Goal: Task Accomplishment & Management: Use online tool/utility

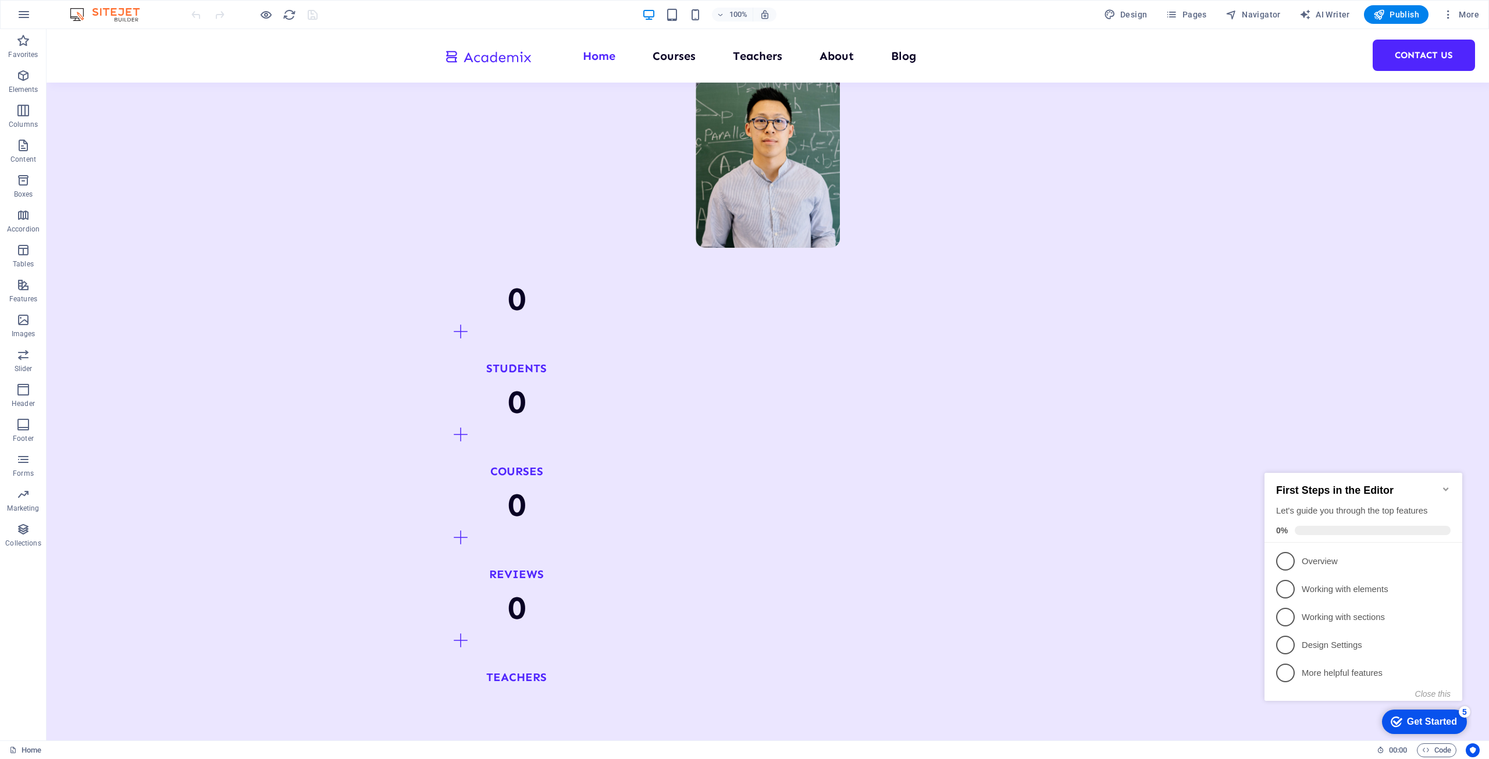
scroll to position [1105, 0]
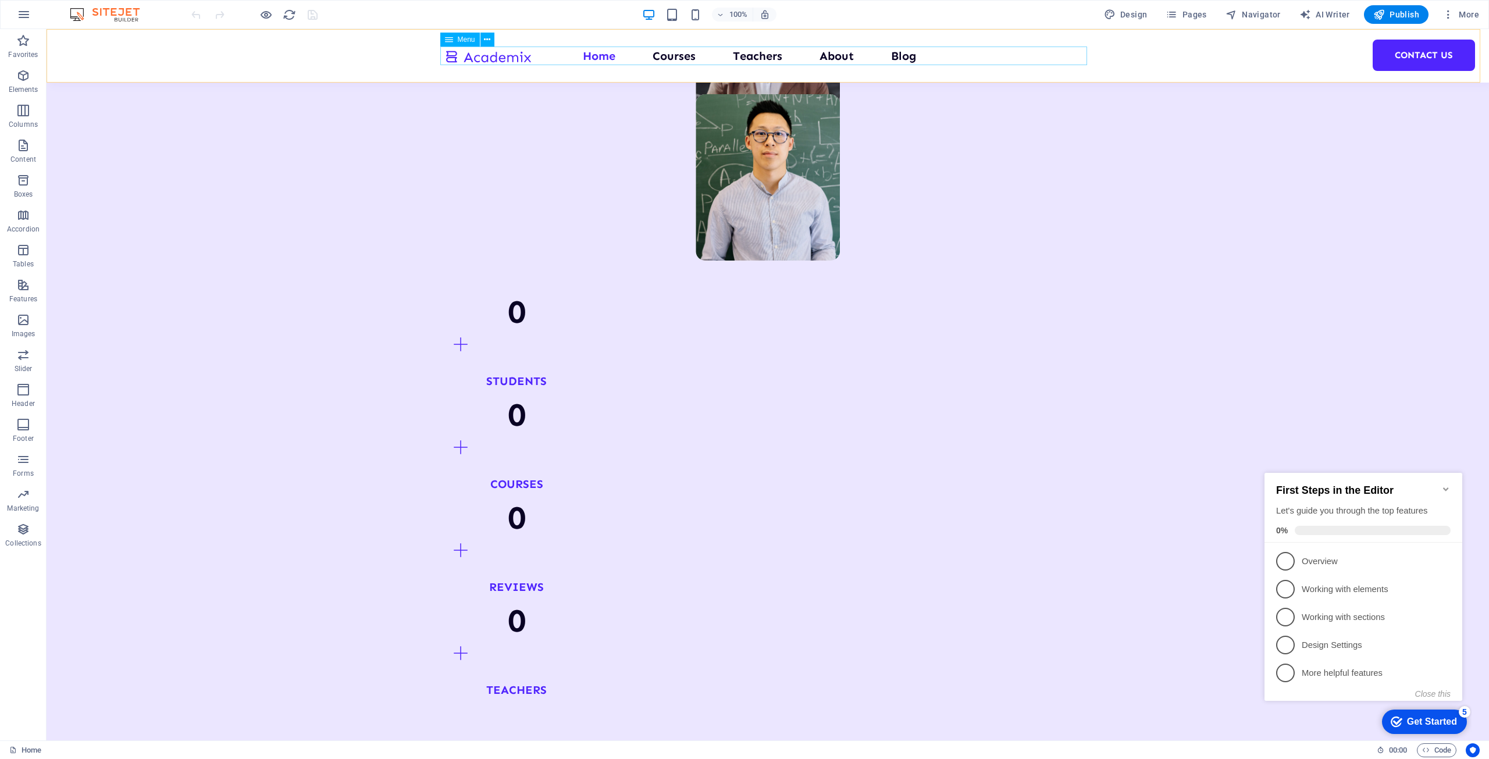
click at [677, 59] on nav "Home Courses Teachers About Blog Contact Us" at bounding box center [767, 56] width 647 height 19
click at [1206, 15] on span "Pages" at bounding box center [1186, 15] width 41 height 12
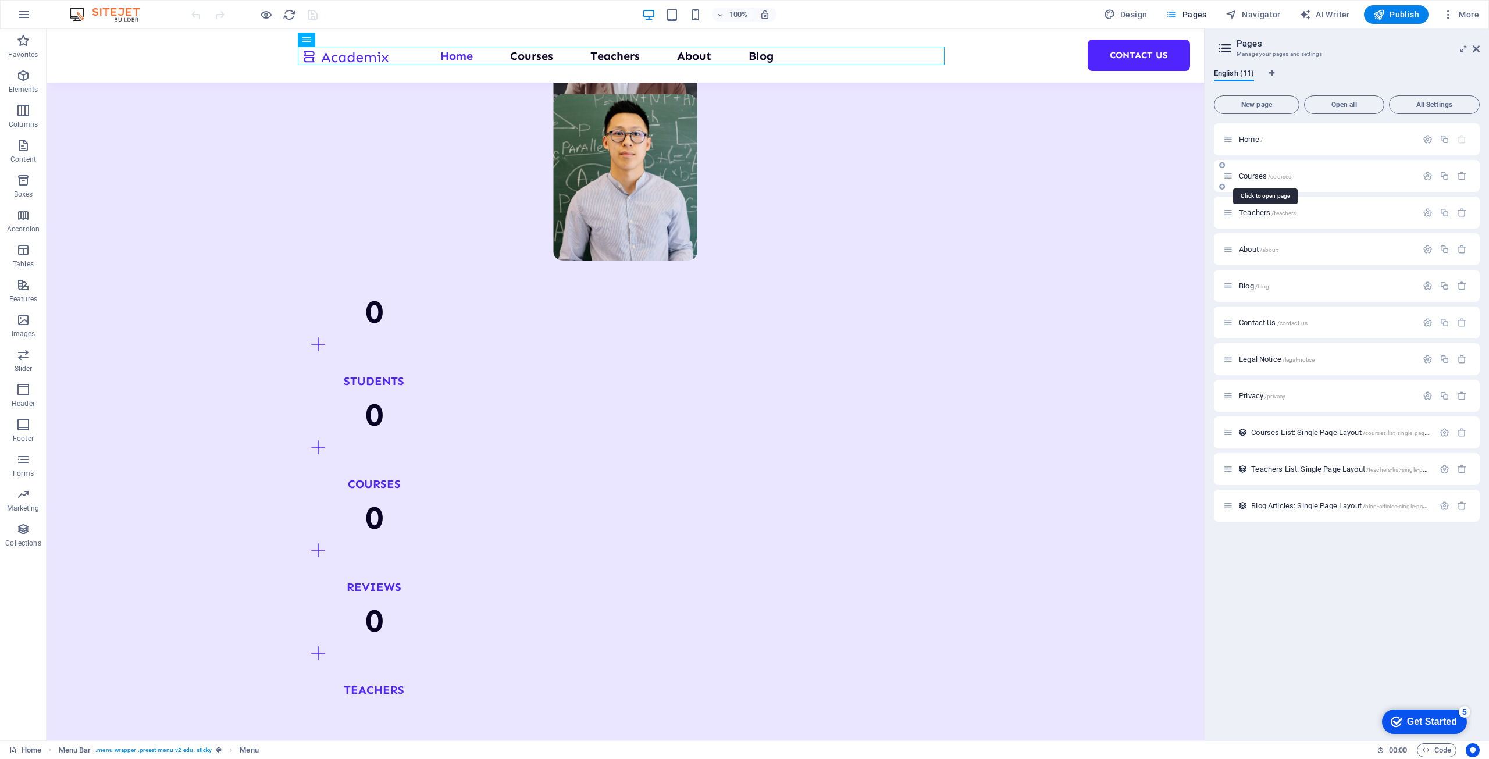
click at [1259, 176] on span "Courses /courses" at bounding box center [1265, 176] width 52 height 9
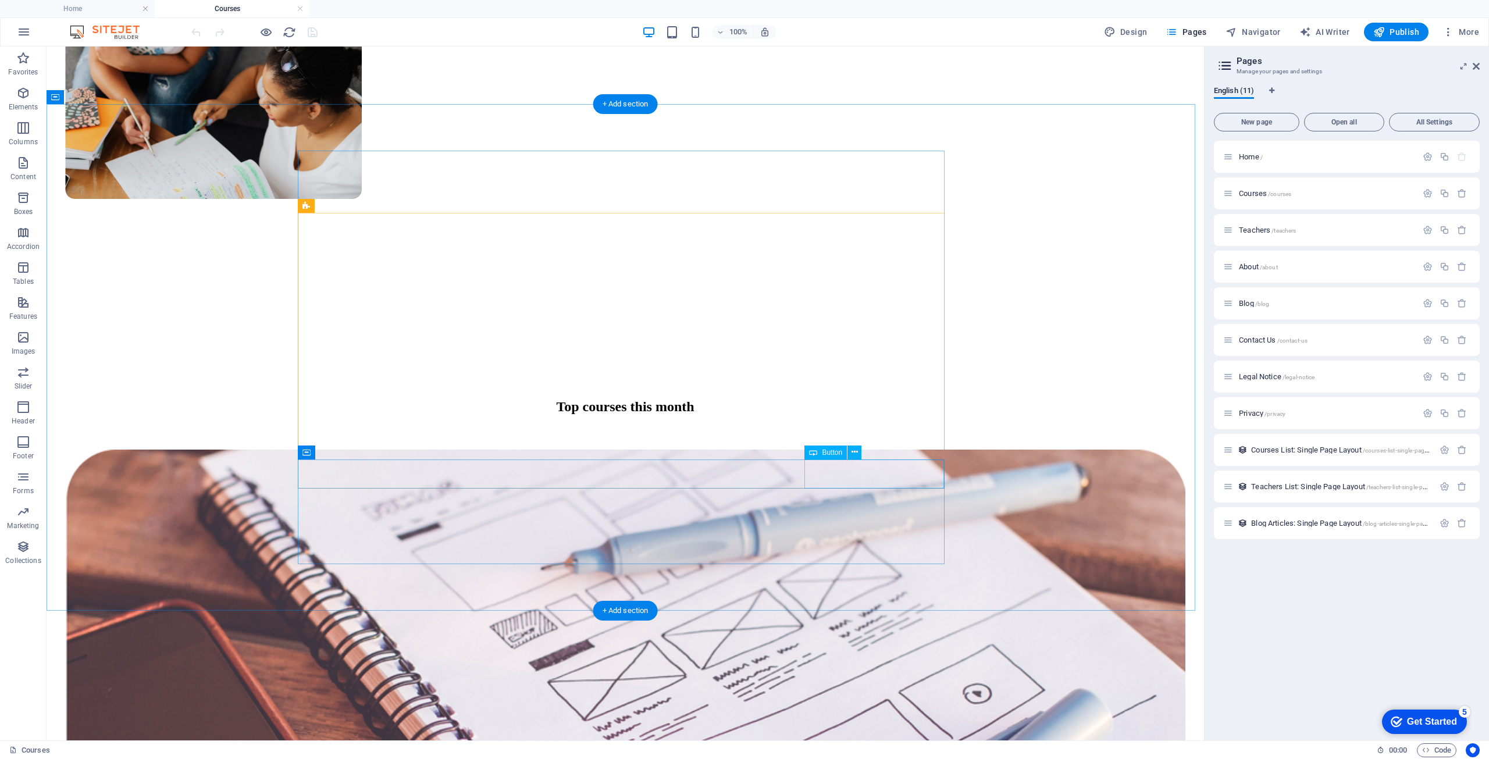
scroll to position [465, 0]
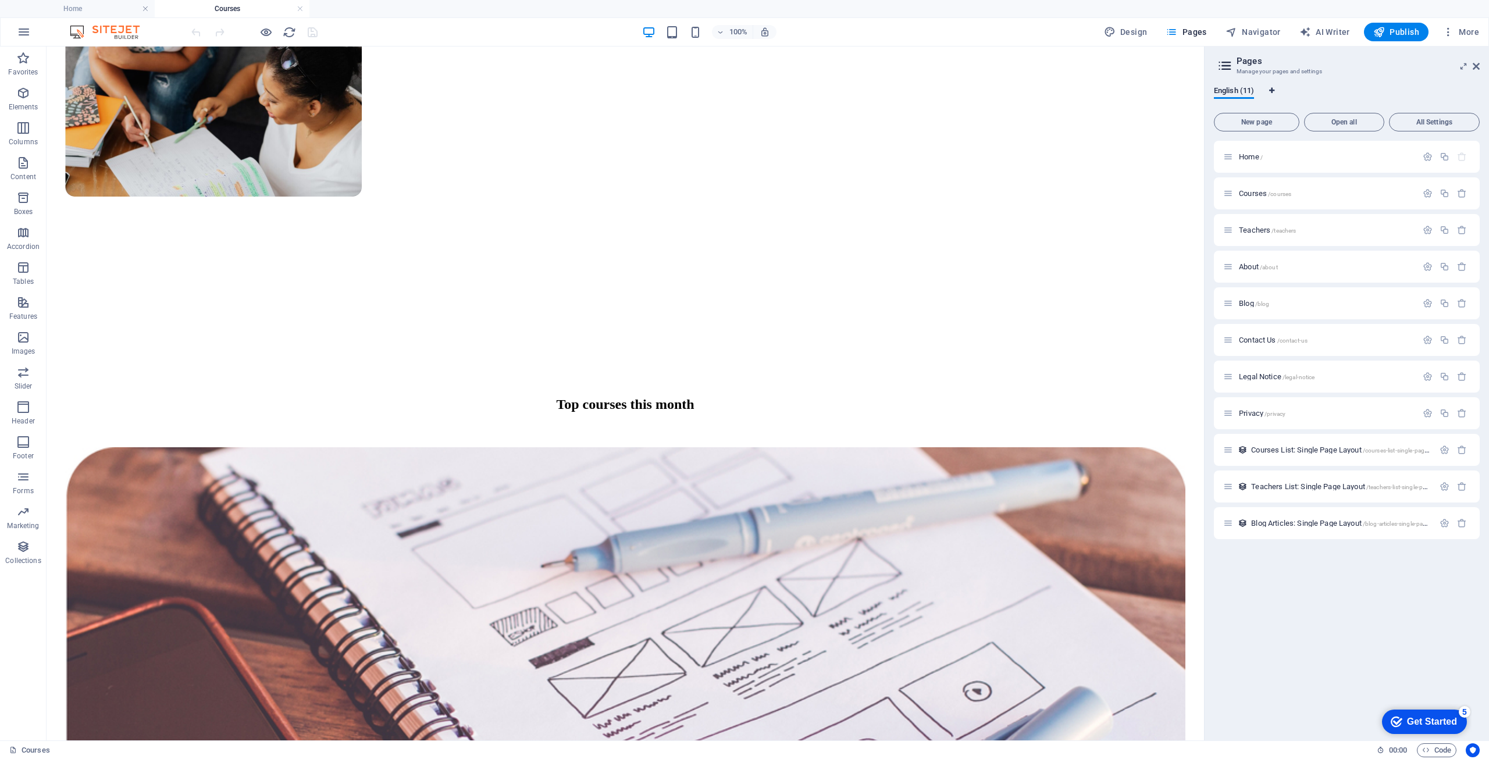
click at [1274, 94] on icon "Language Tabs" at bounding box center [1271, 90] width 5 height 7
select select "41"
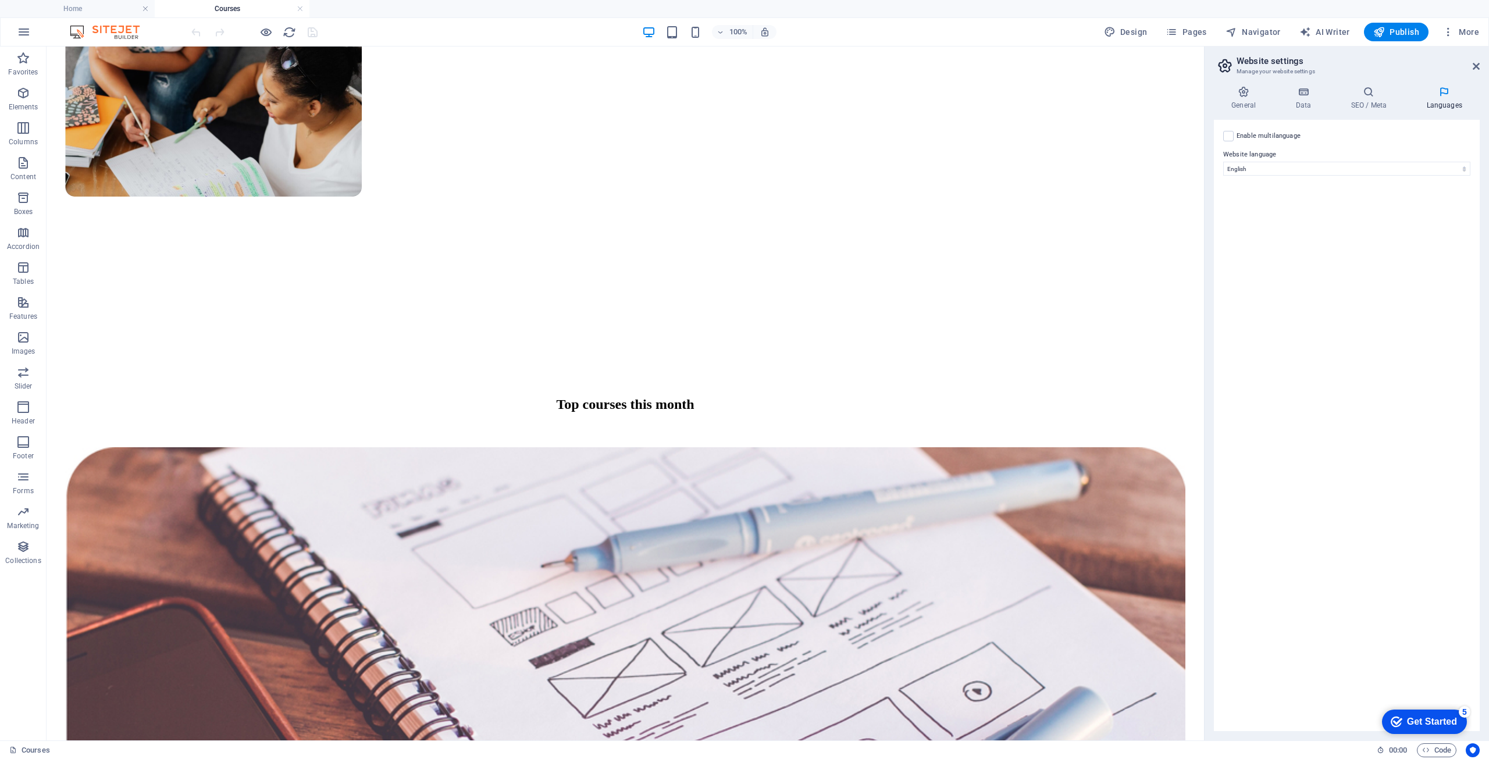
click at [1483, 69] on aside "Website settings Manage your website settings General Data SEO / Meta Languages…" at bounding box center [1346, 394] width 285 height 694
click at [1477, 65] on icon at bounding box center [1476, 66] width 7 height 9
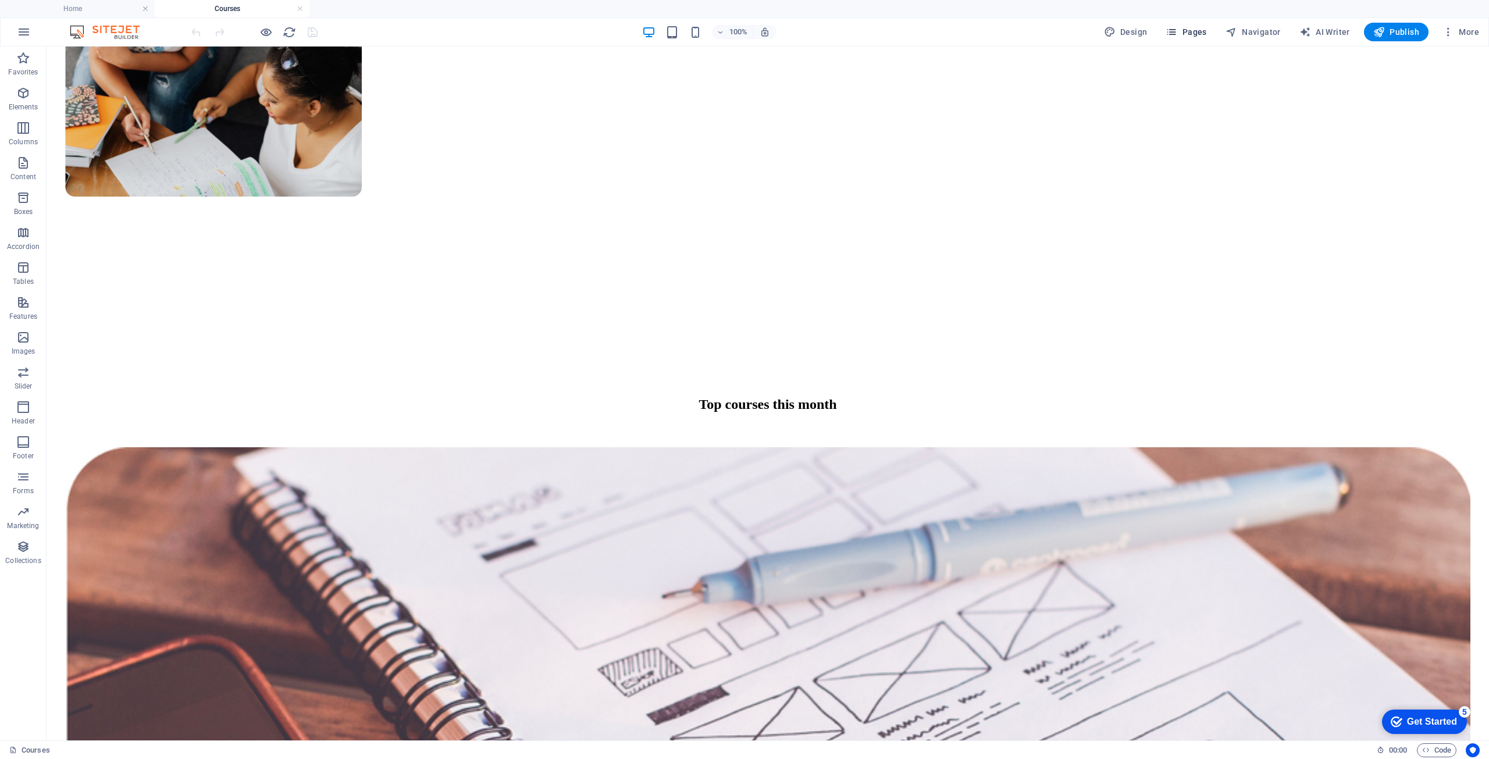
click at [1210, 37] on button "Pages" at bounding box center [1186, 32] width 50 height 19
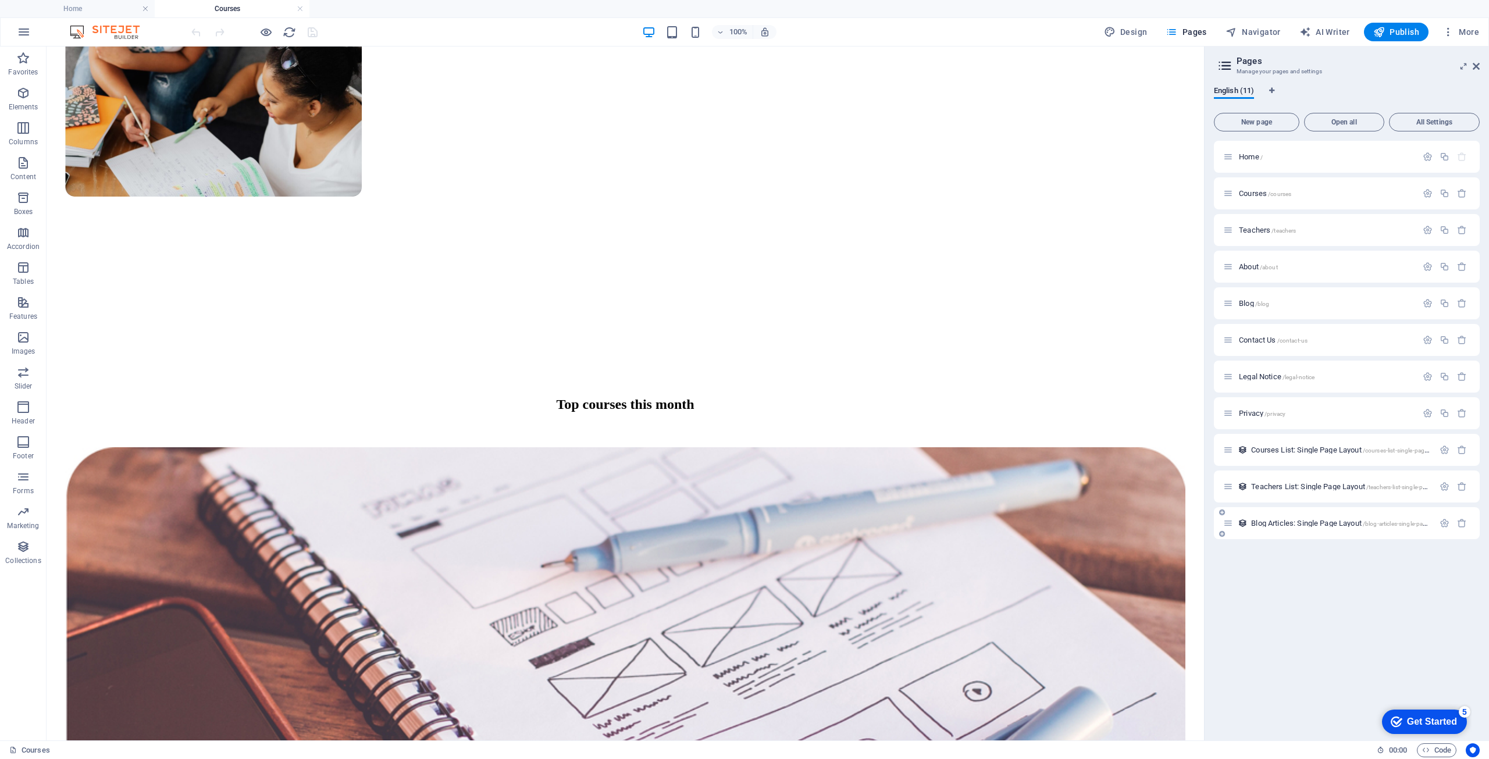
click at [1241, 518] on div "Blog Articles: Single Page Layout /blog-articles-single-page-layout" at bounding box center [1328, 522] width 211 height 13
drag, startPoint x: 1241, startPoint y: 518, endPoint x: 1243, endPoint y: 524, distance: 7.0
click at [1243, 524] on icon at bounding box center [1243, 523] width 10 height 10
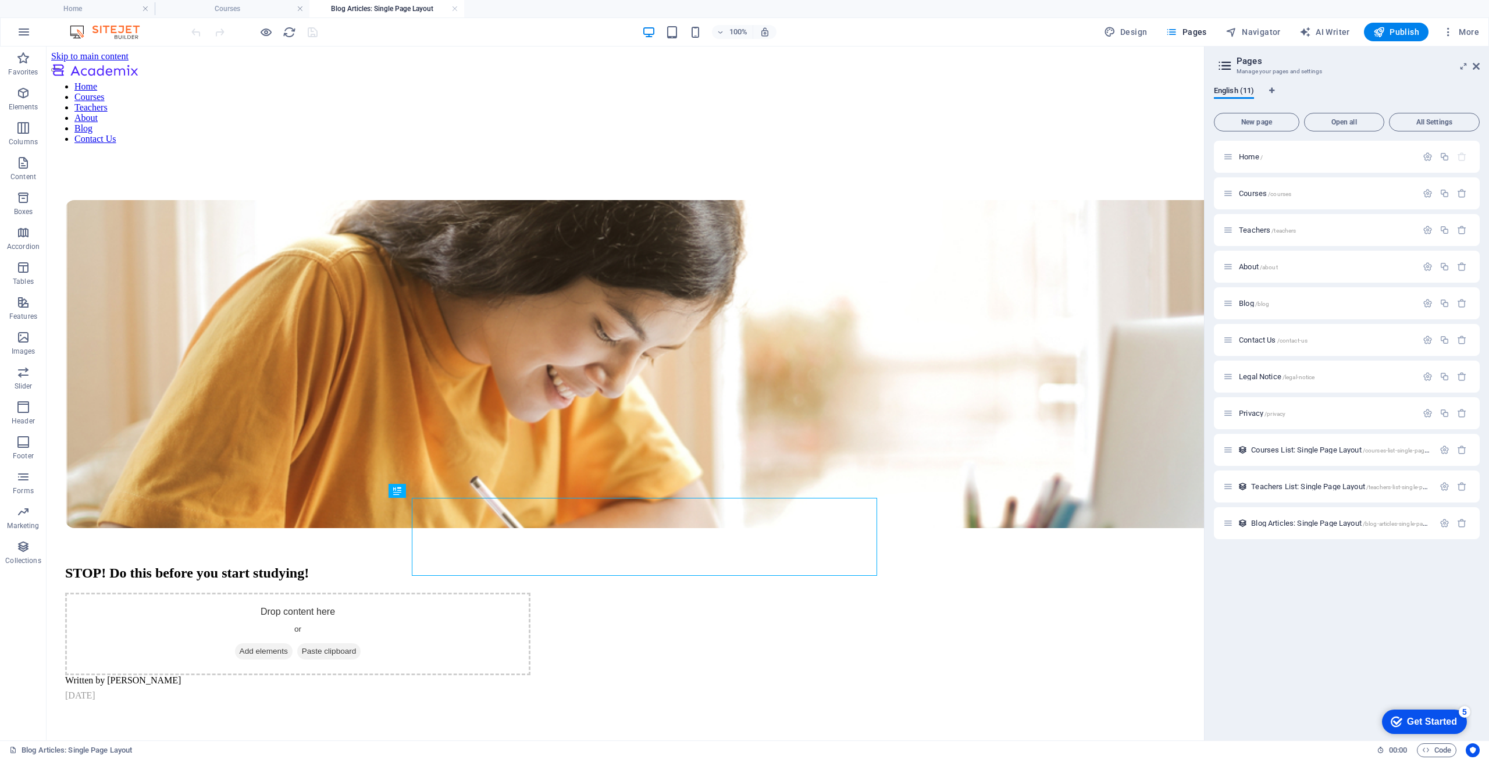
scroll to position [0, 0]
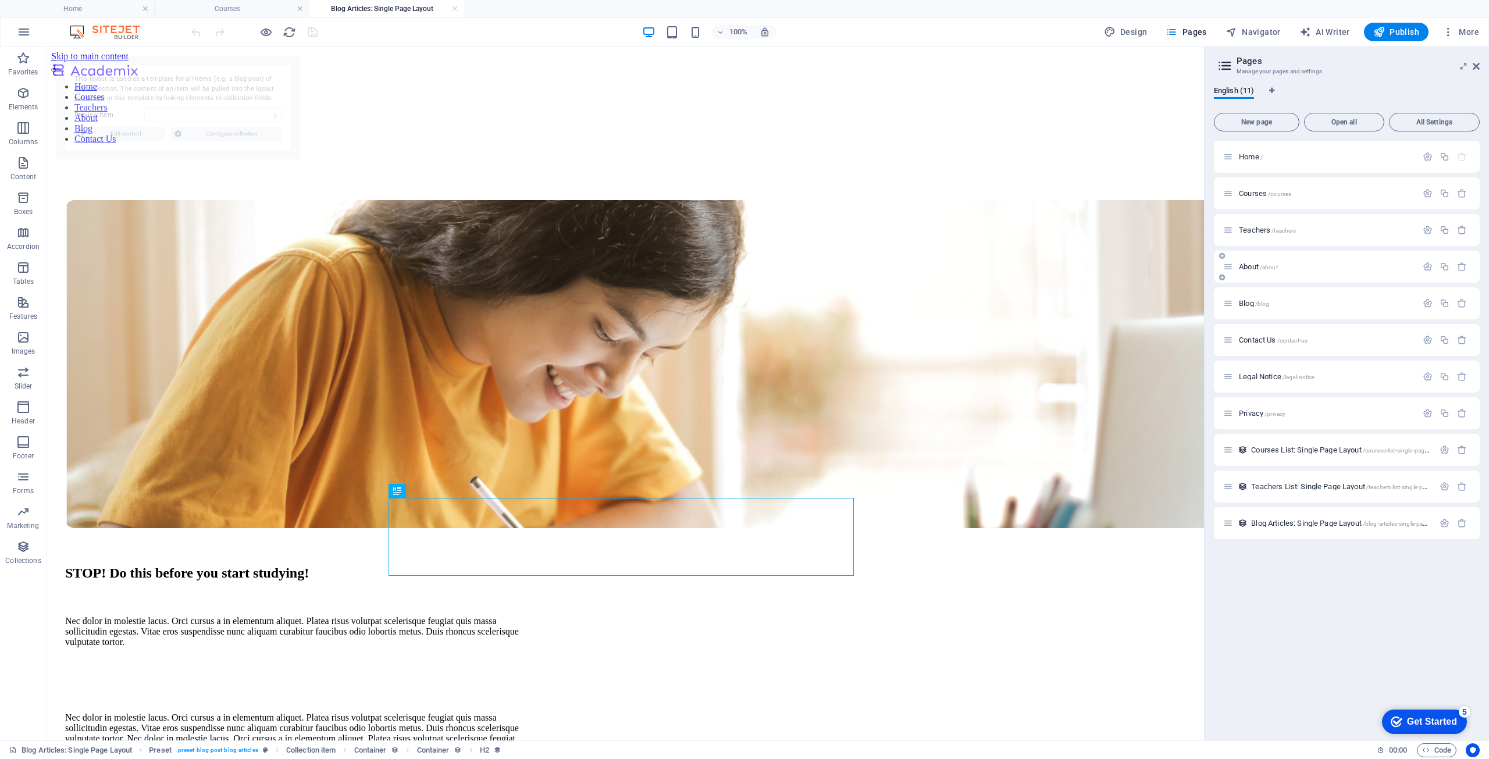
select select "68b64f7c6cf4b1c4a50622e7"
click at [1275, 450] on span "Courses List: Single Page Layout /courses-list-single-page-layout" at bounding box center [1348, 450] width 194 height 9
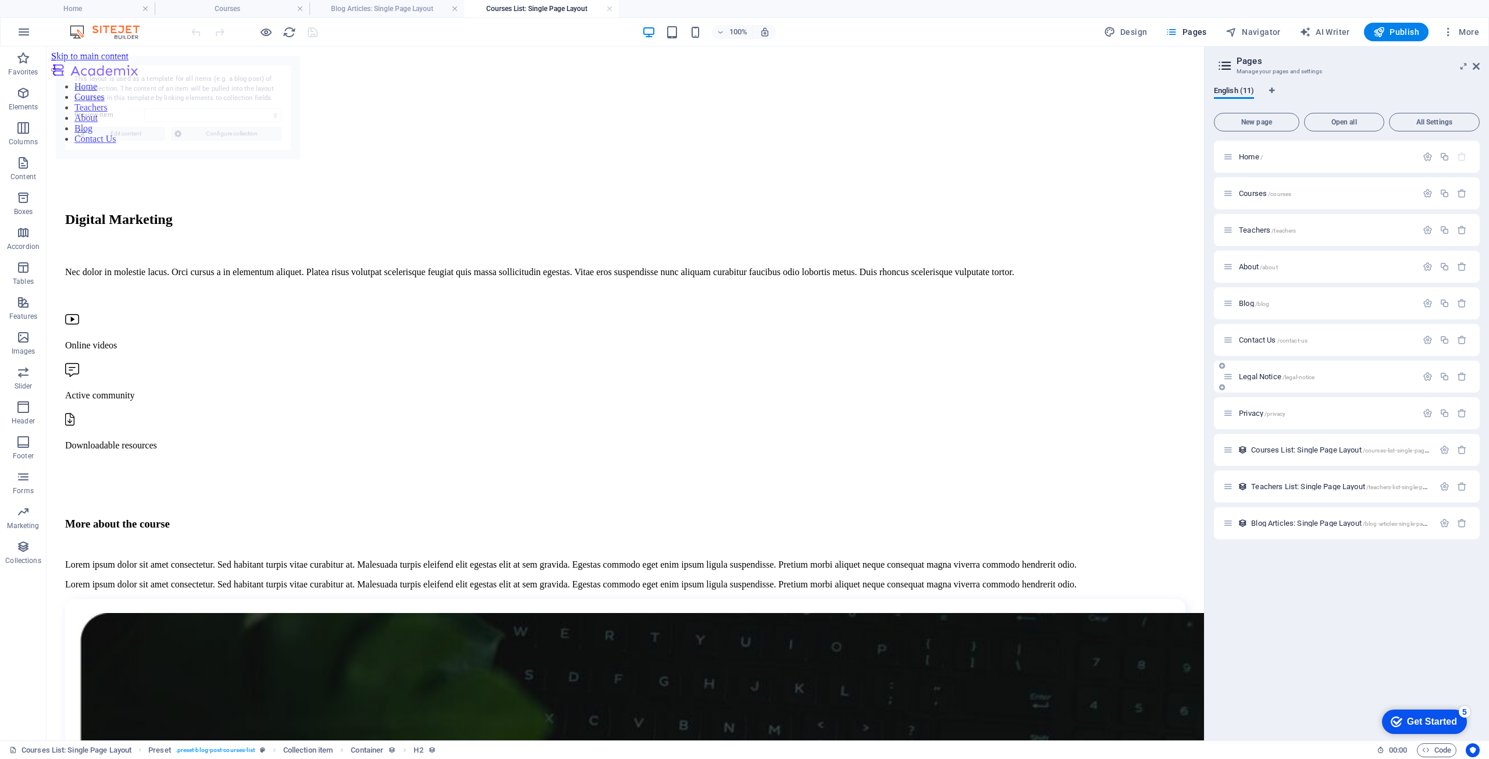
click at [1275, 377] on span "Legal Notice /legal-notice" at bounding box center [1277, 376] width 76 height 9
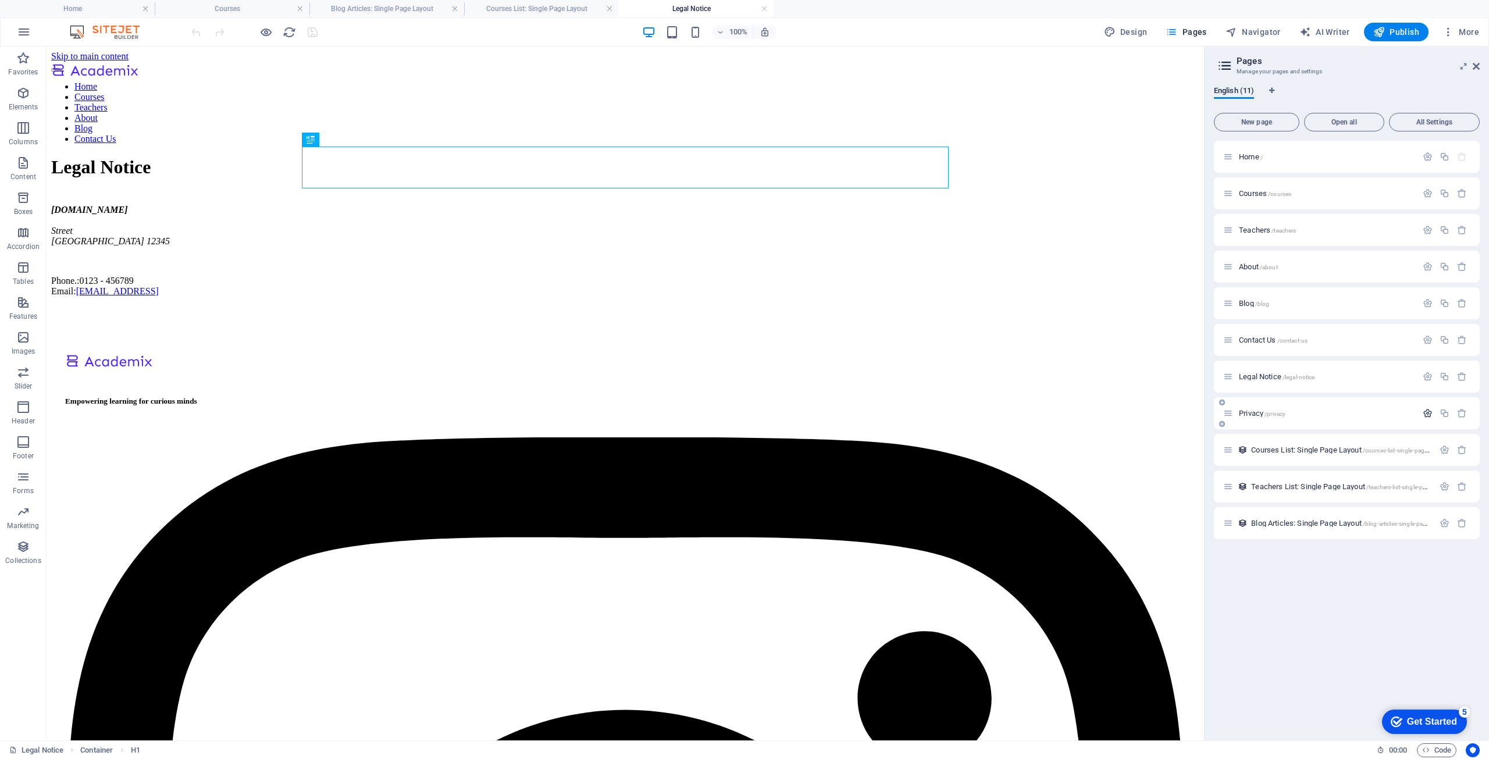
click at [1424, 415] on icon "button" at bounding box center [1428, 413] width 10 height 10
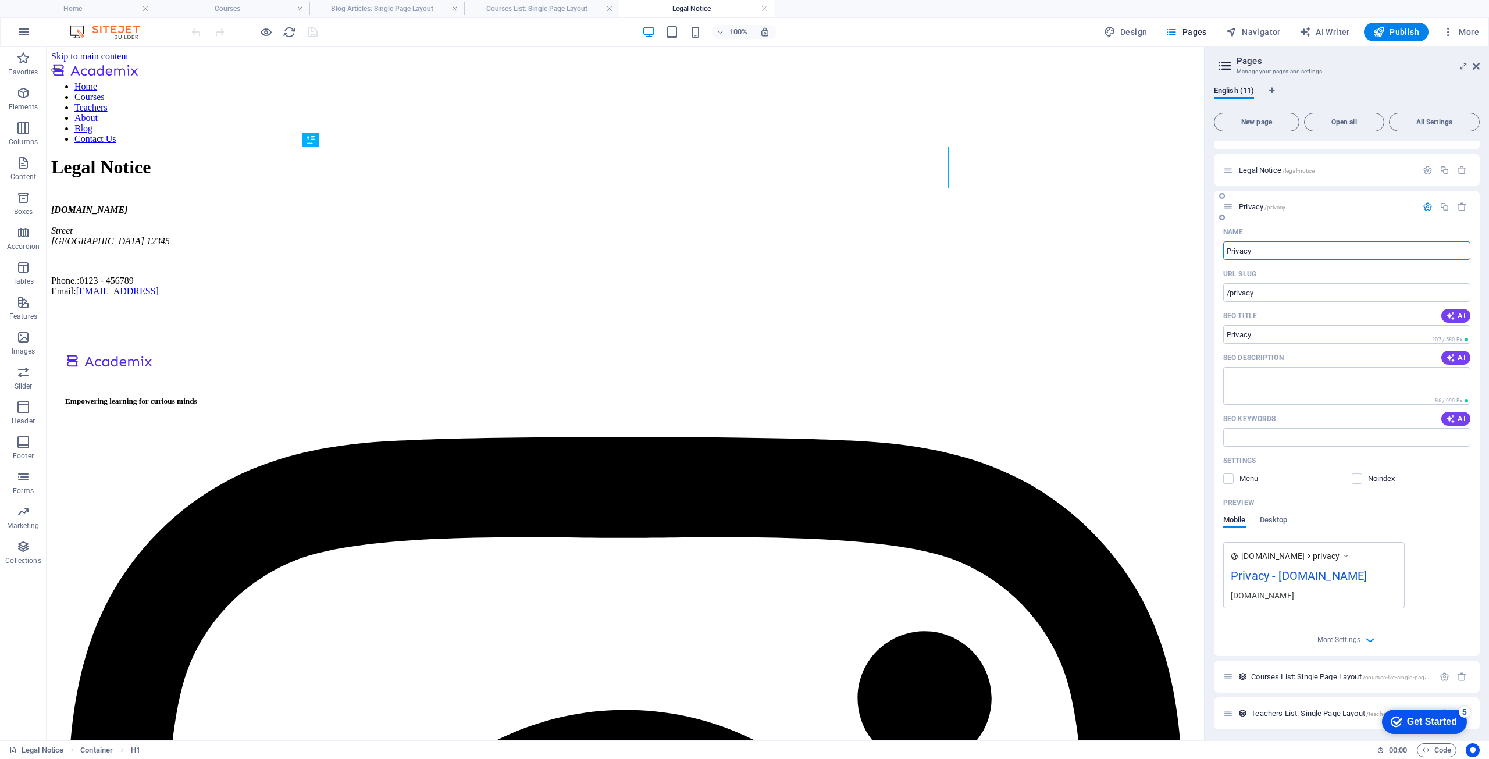
scroll to position [246, 0]
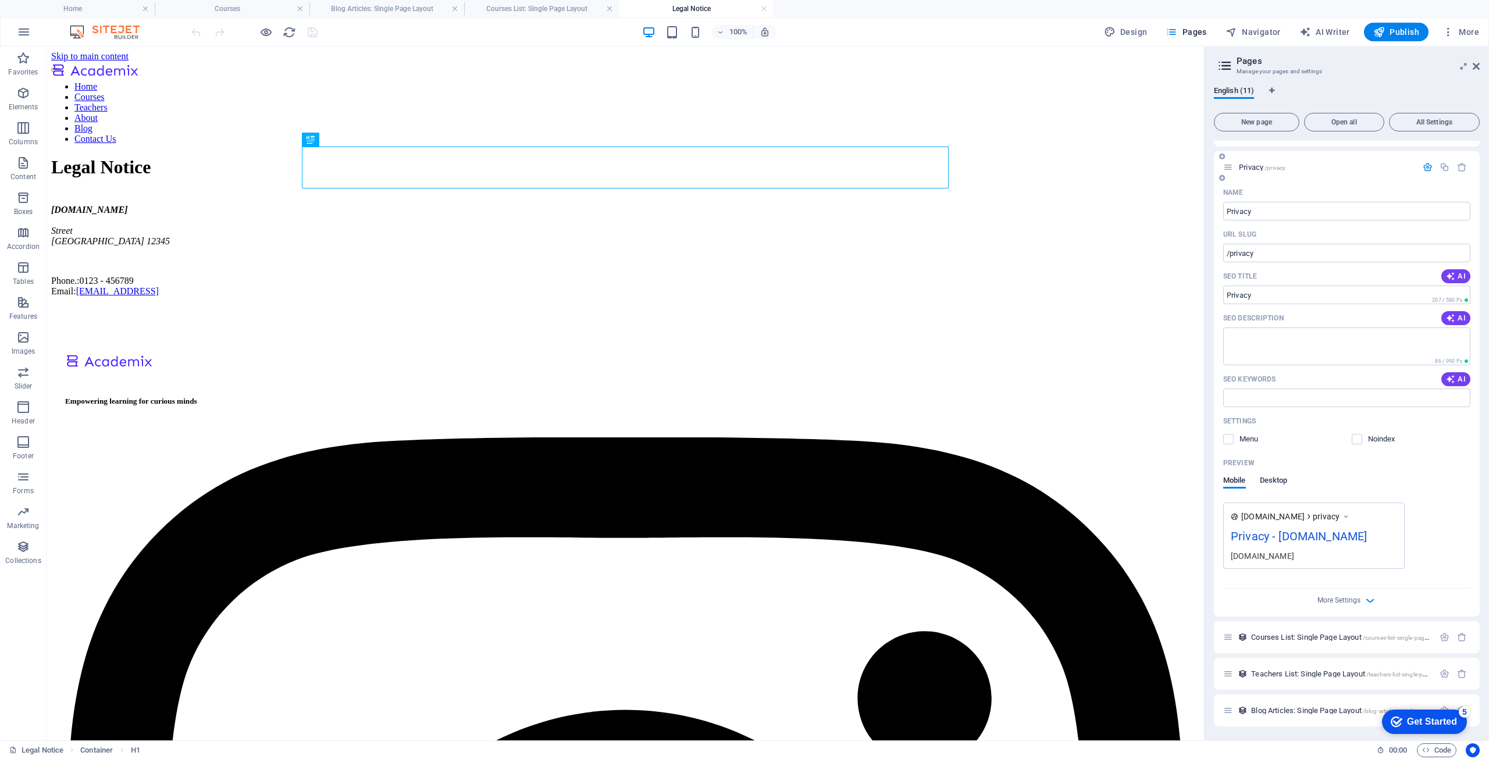
click at [1273, 484] on span "Desktop" at bounding box center [1274, 481] width 28 height 16
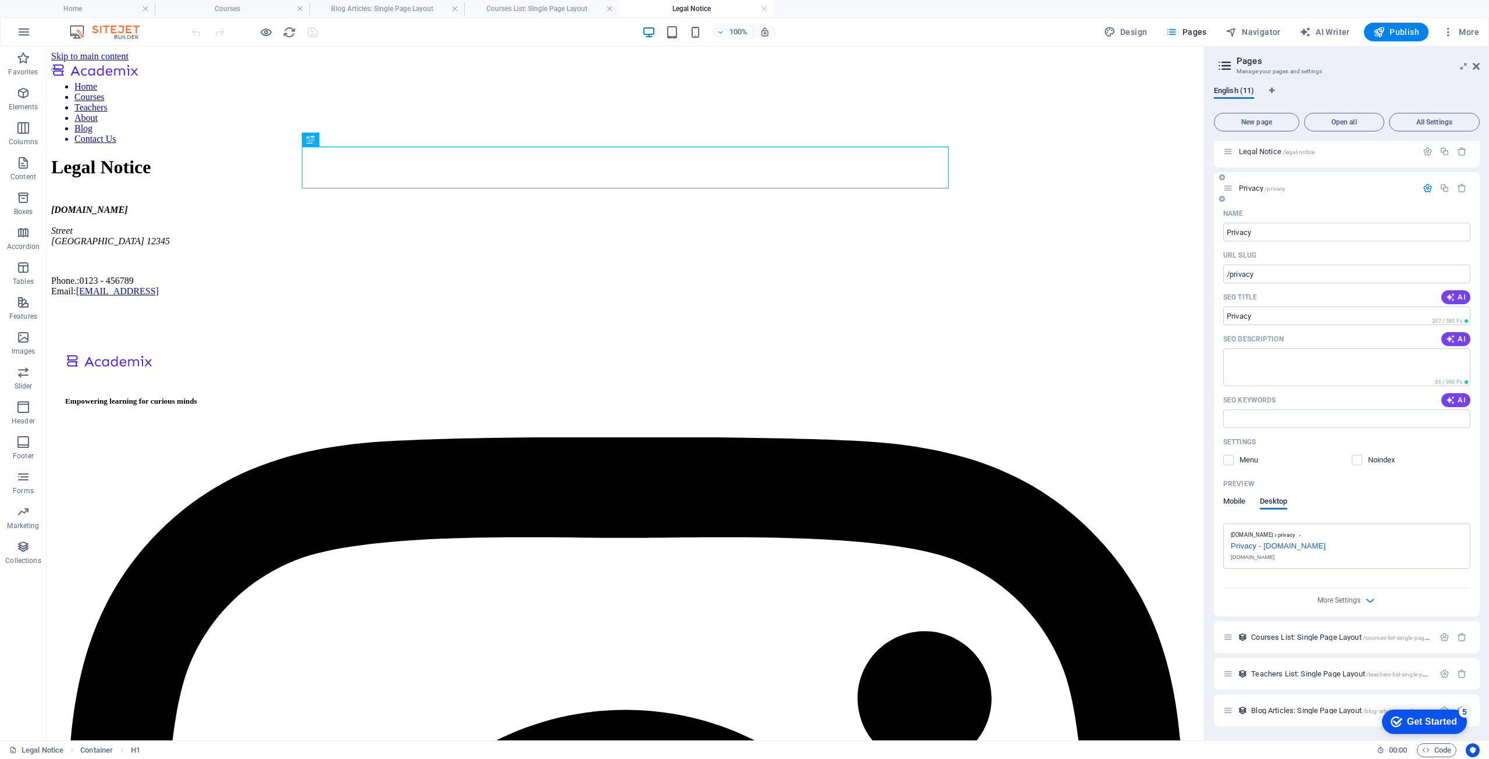
click at [1240, 503] on span "Mobile" at bounding box center [1234, 502] width 23 height 16
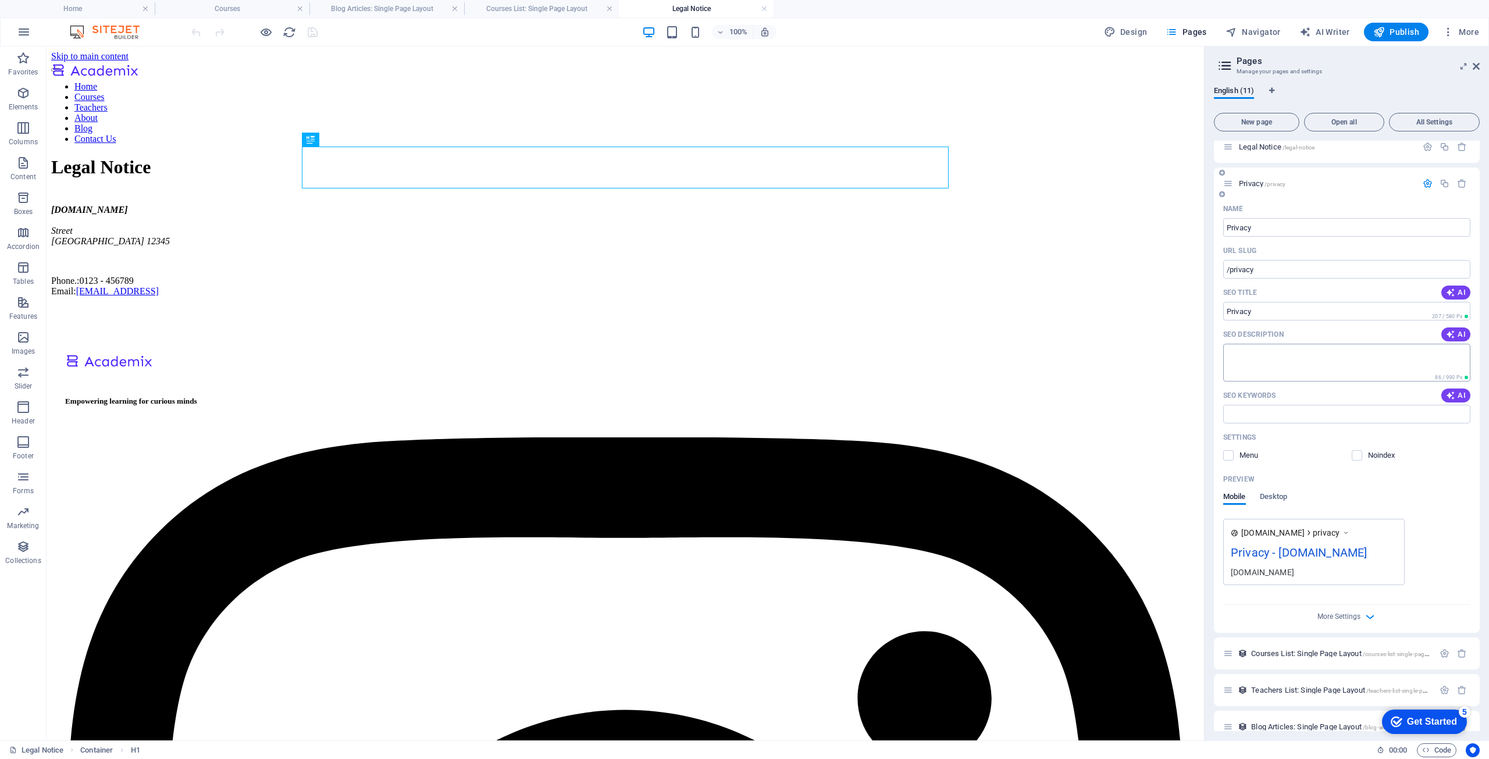
scroll to position [246, 0]
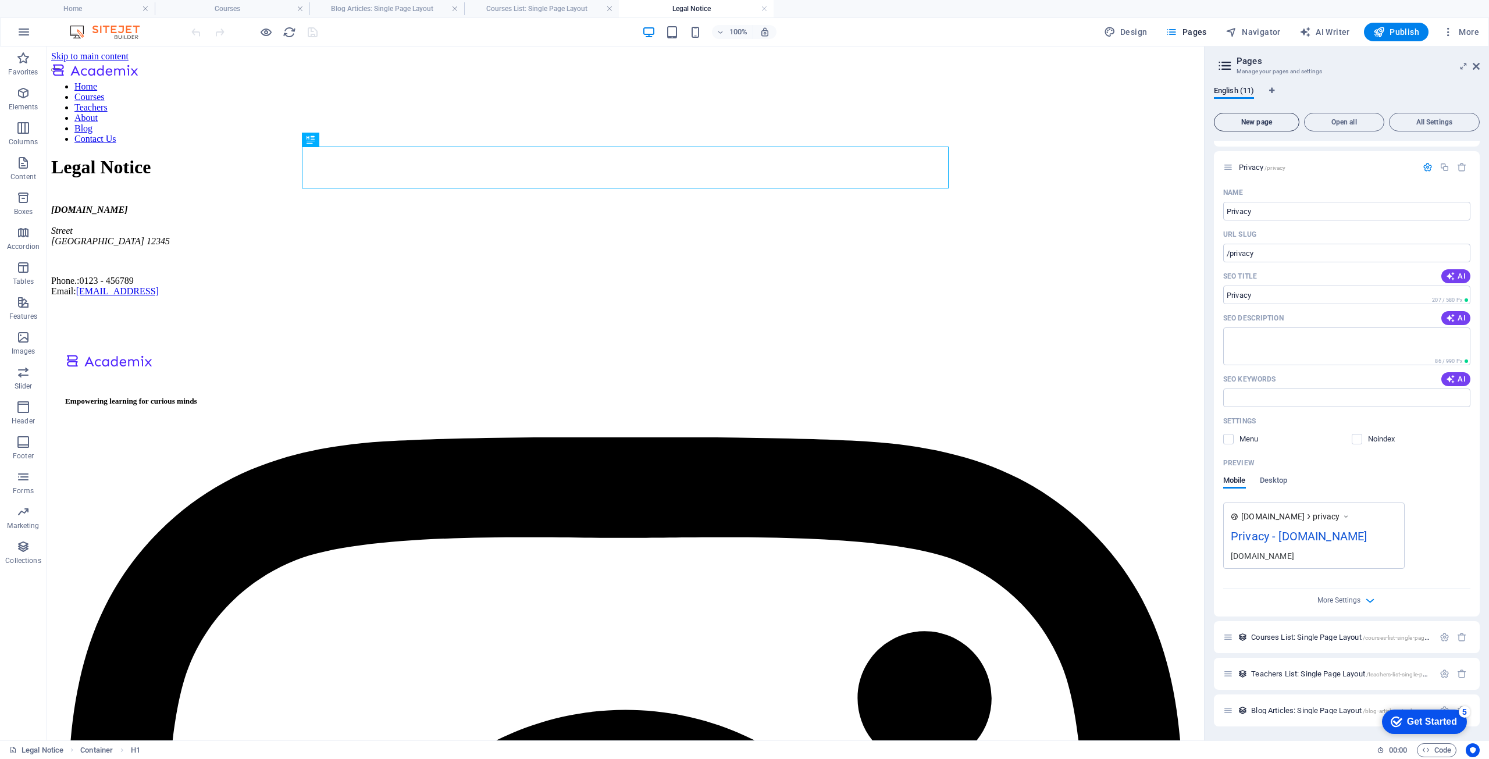
click at [1260, 119] on span "New page" at bounding box center [1256, 122] width 75 height 7
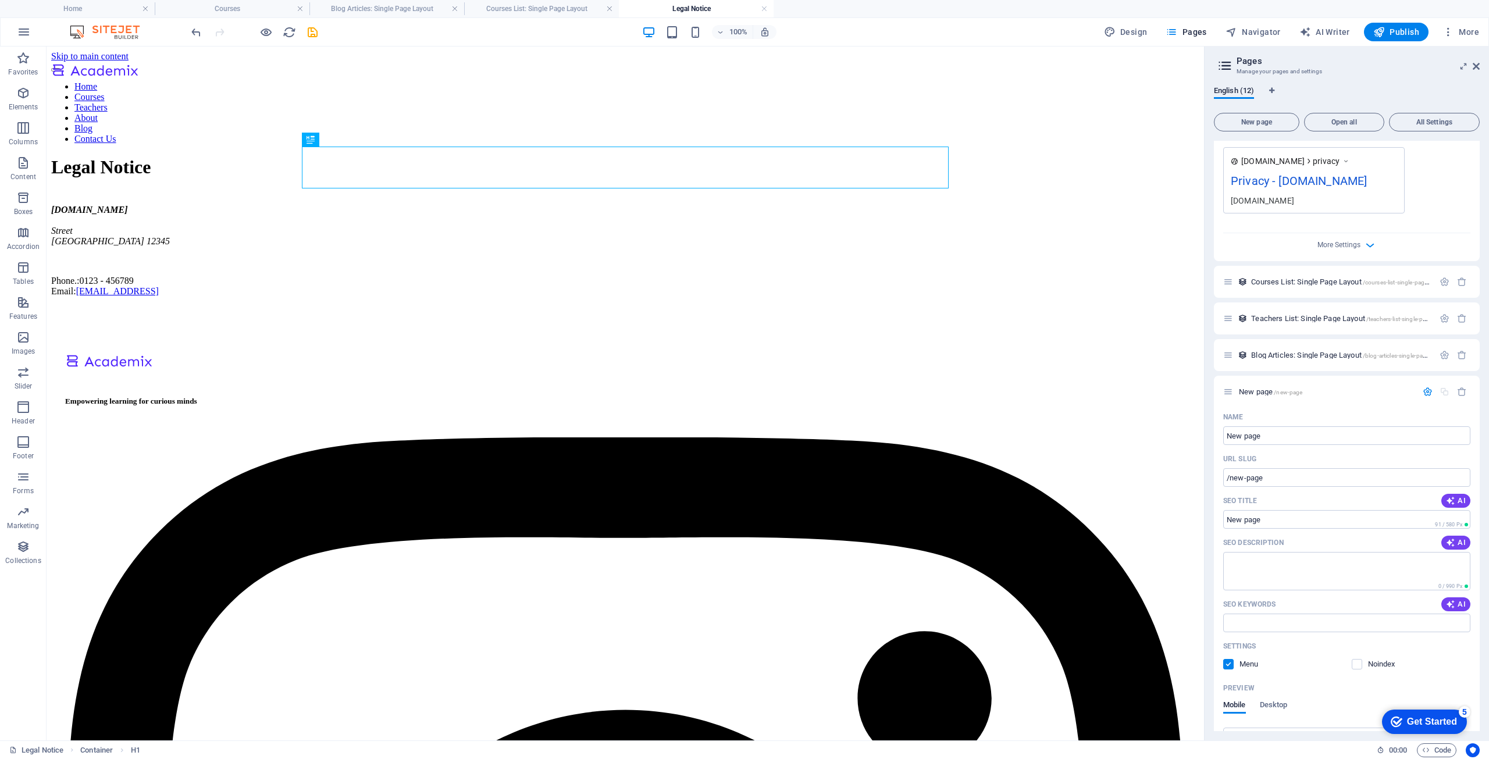
click at [1221, 70] on icon at bounding box center [1224, 66] width 17 height 16
click at [1225, 62] on icon at bounding box center [1224, 66] width 17 height 16
click at [1227, 61] on icon at bounding box center [1224, 66] width 17 height 16
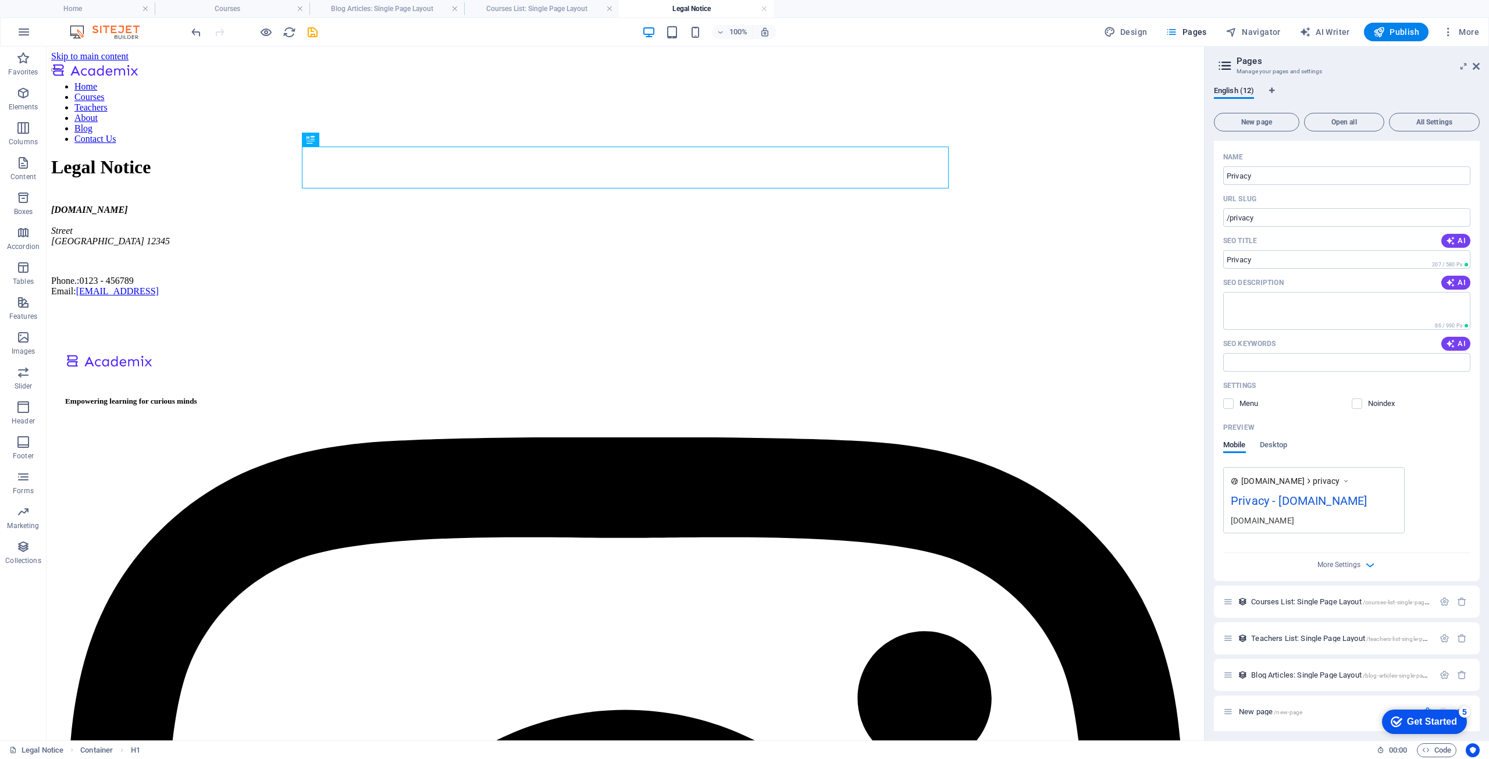
scroll to position [0, 0]
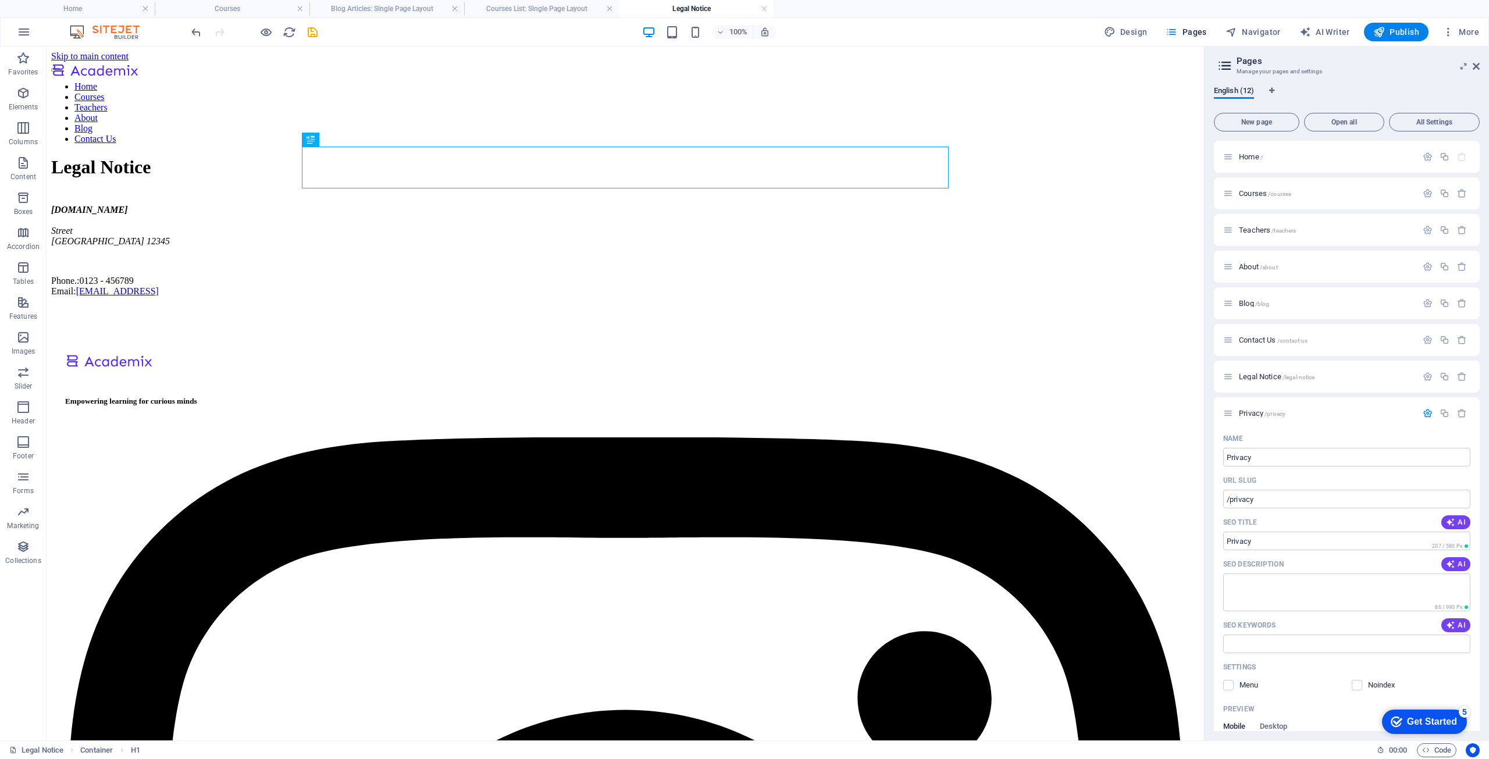
click at [1230, 66] on icon at bounding box center [1224, 66] width 17 height 16
click at [1477, 68] on icon at bounding box center [1476, 66] width 7 height 9
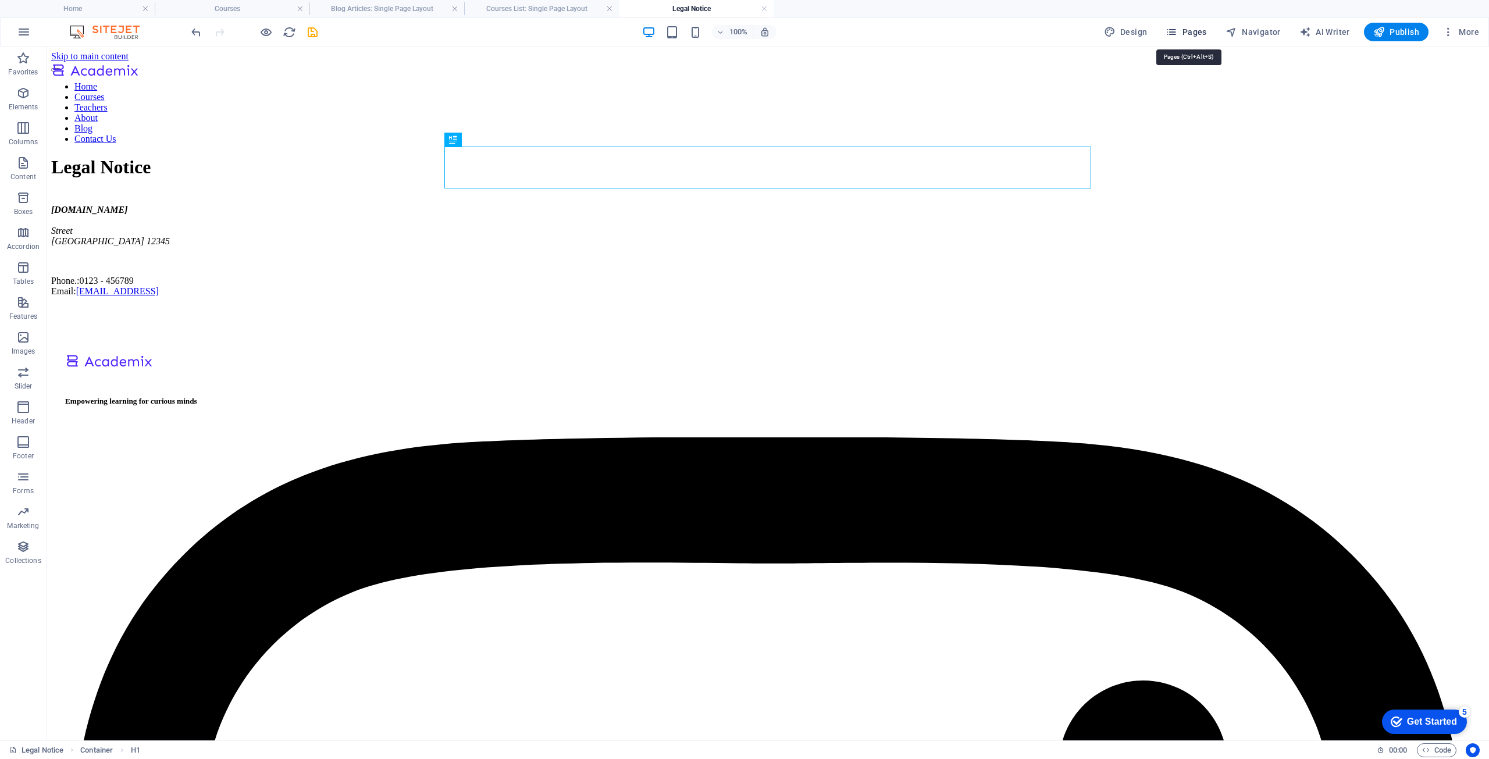
click at [1193, 33] on span "Pages" at bounding box center [1186, 32] width 41 height 12
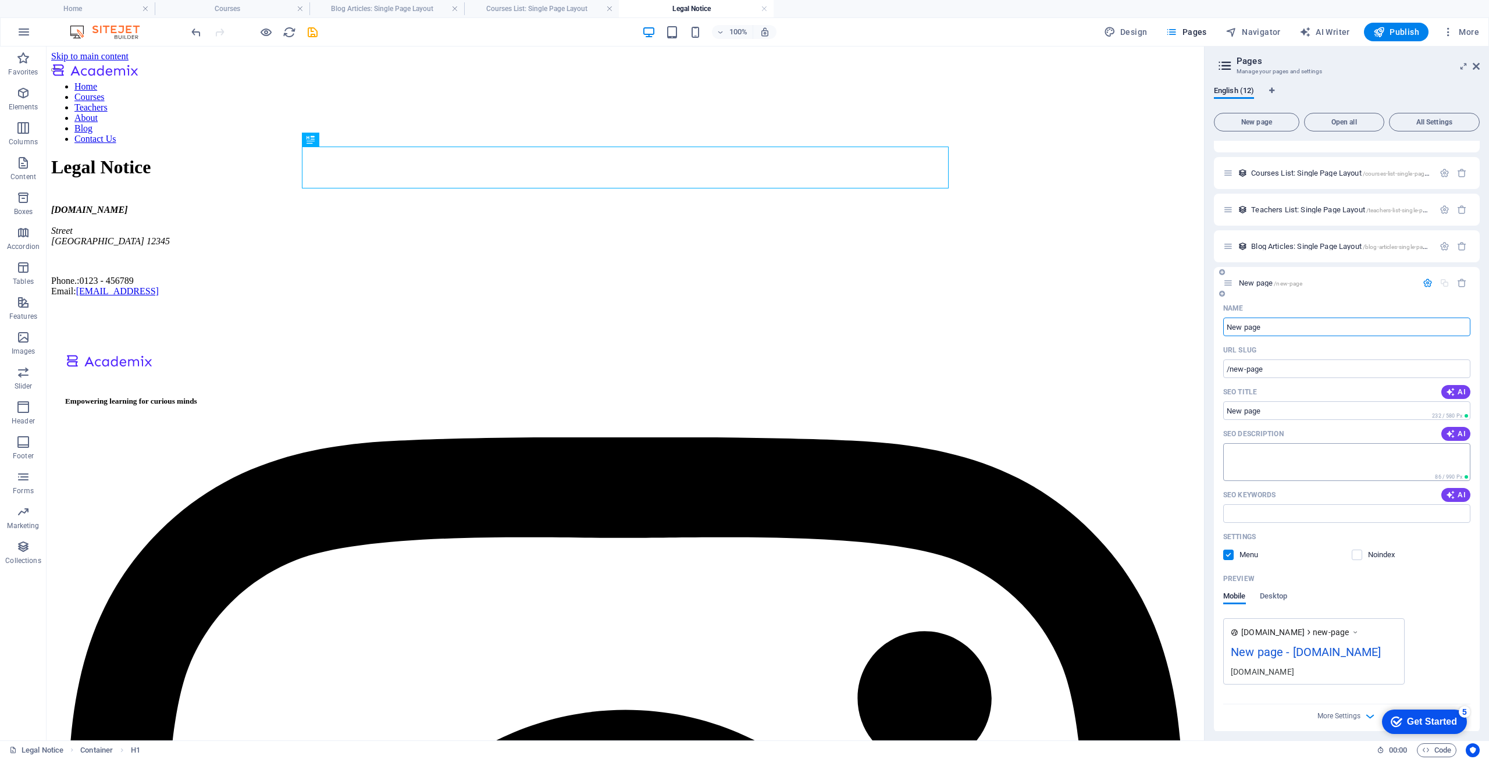
scroll to position [283, 0]
click at [1265, 273] on span "New page /new-page" at bounding box center [1270, 277] width 63 height 9
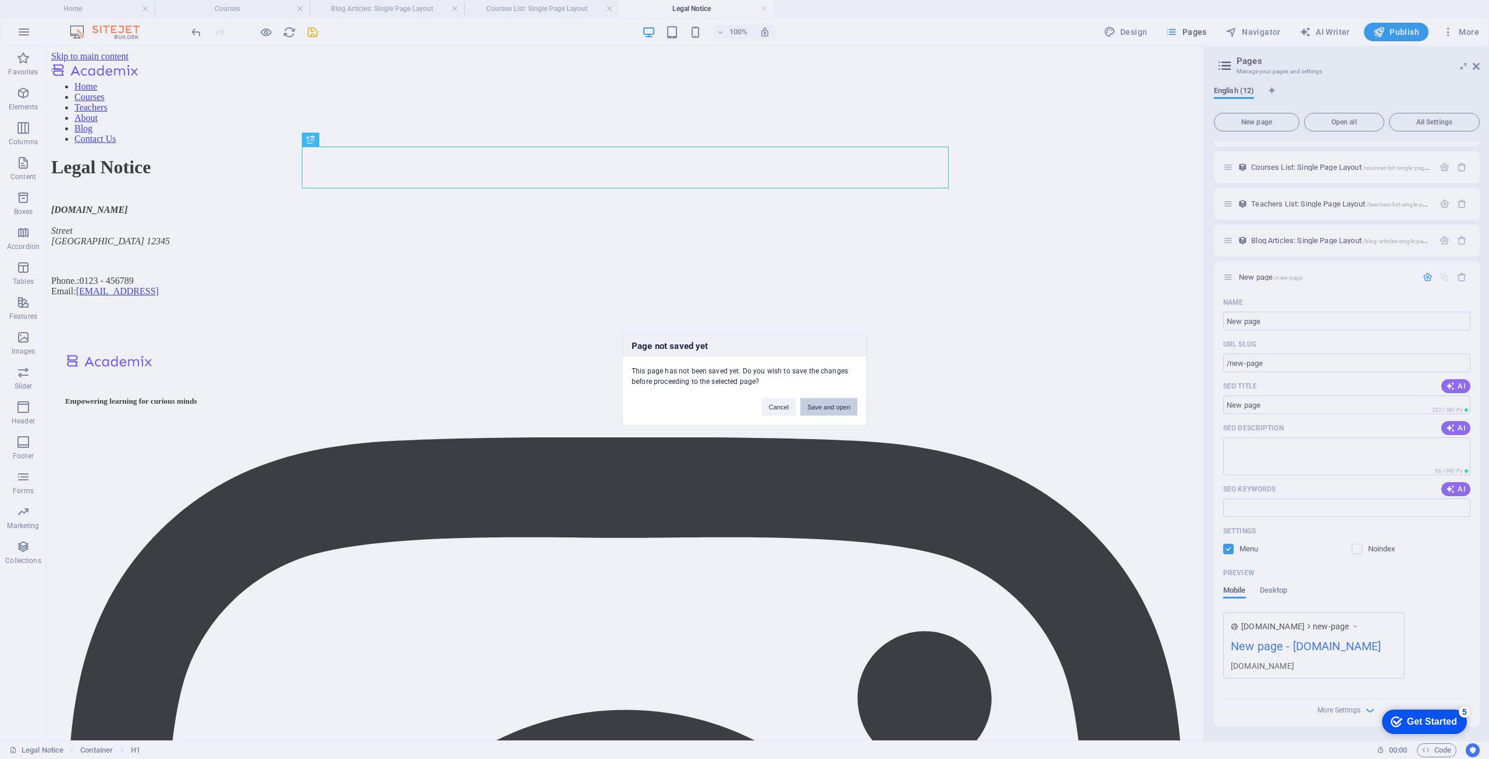
click at [828, 410] on button "Save and open" at bounding box center [828, 406] width 57 height 17
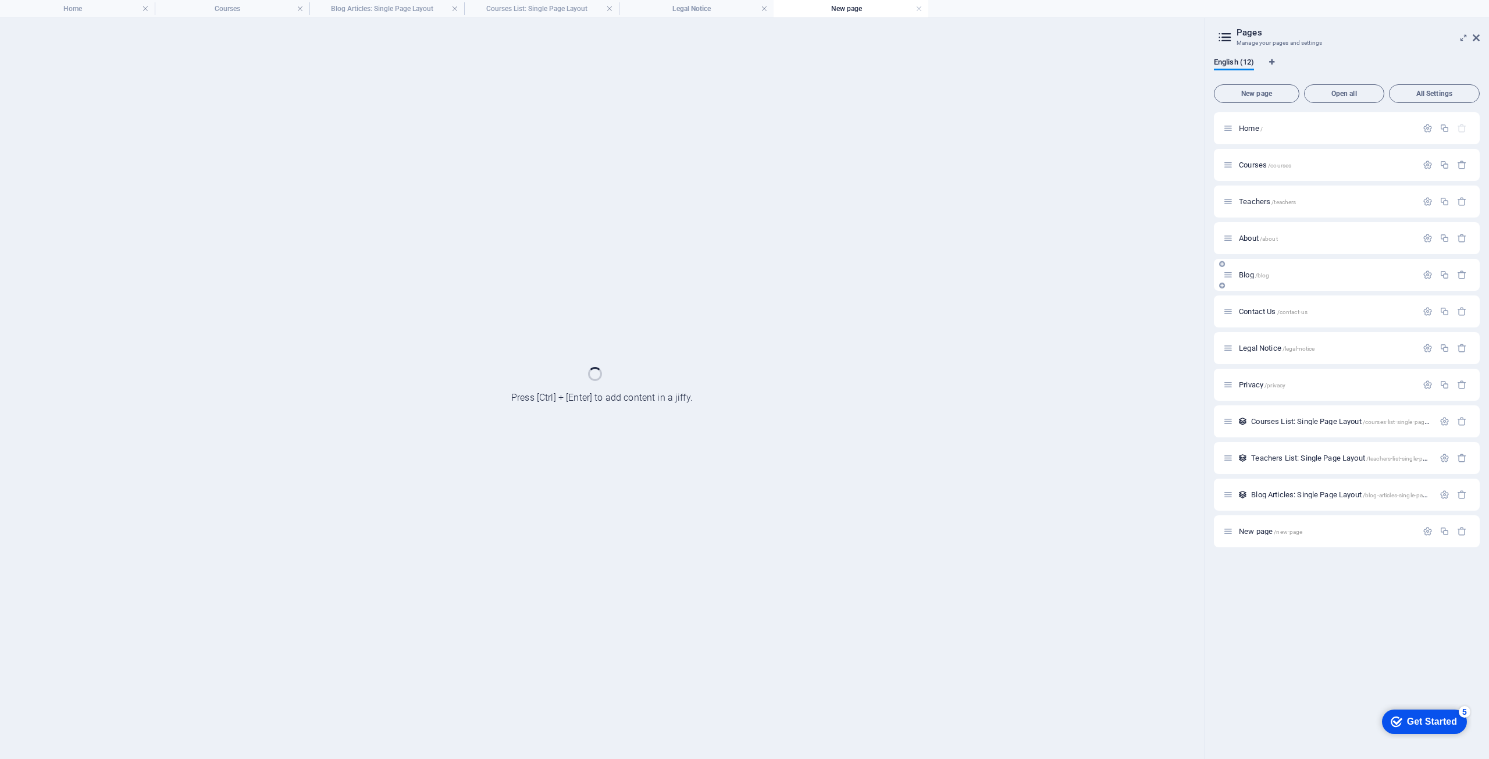
scroll to position [0, 0]
click at [1285, 280] on div "Blog /blog" at bounding box center [1320, 274] width 194 height 13
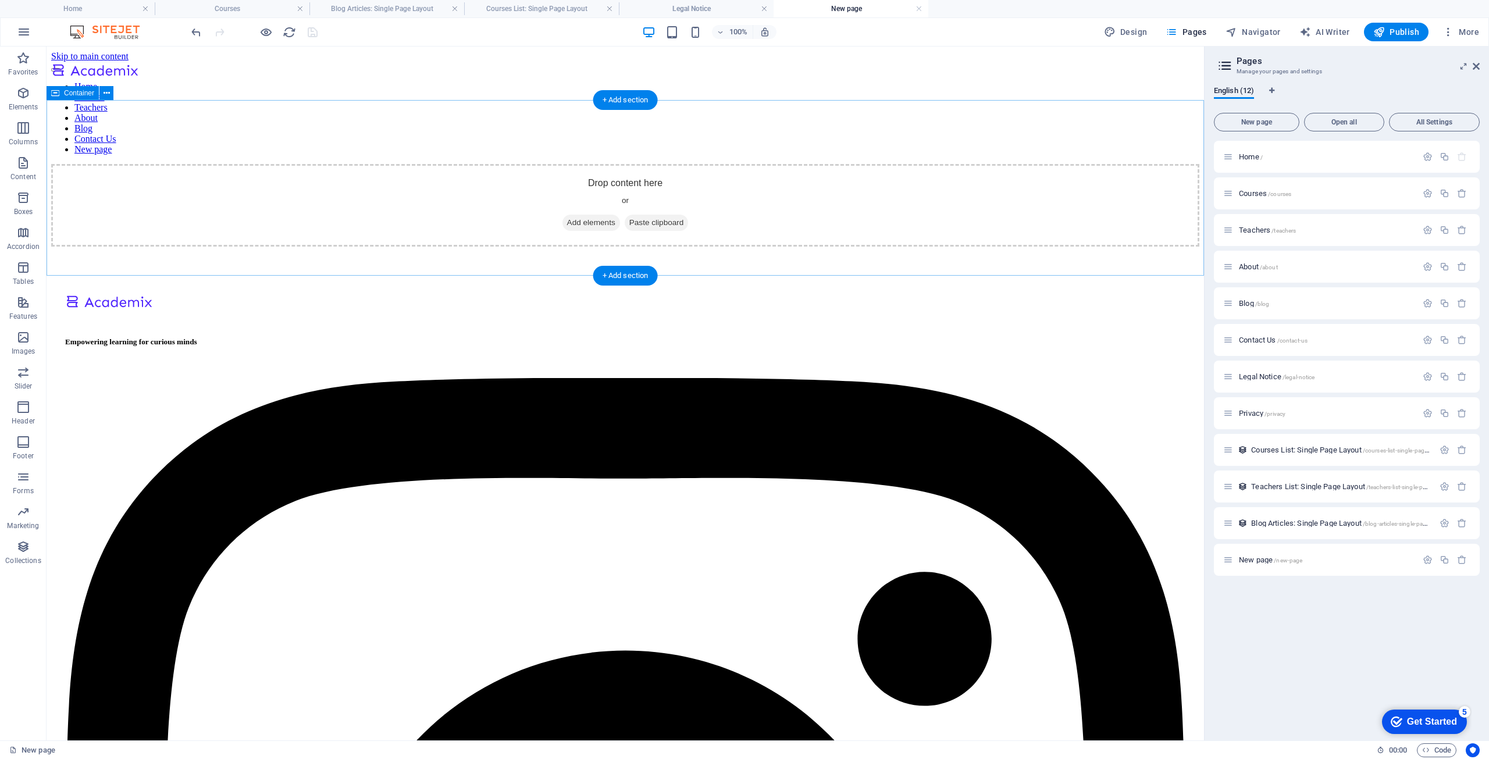
click at [576, 215] on span "Add elements" at bounding box center [591, 223] width 58 height 16
